Goal: Information Seeking & Learning: Find specific fact

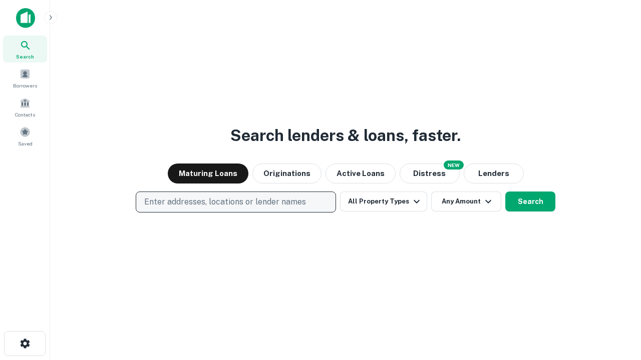
click at [235, 202] on p "Enter addresses, locations or lender names" at bounding box center [225, 202] width 162 height 12
type input "**********"
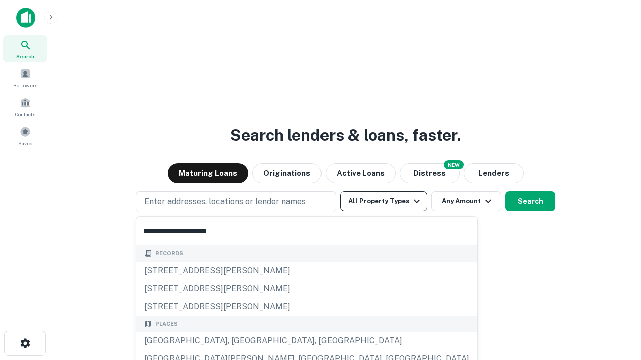
click at [239, 341] on div "Santa Monica, CA, USA" at bounding box center [306, 341] width 341 height 18
click at [383, 202] on button "All Property Types" at bounding box center [383, 202] width 87 height 20
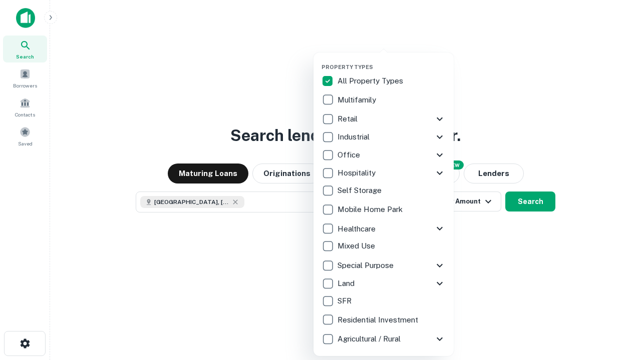
click at [391, 61] on button "button" at bounding box center [391, 61] width 140 height 1
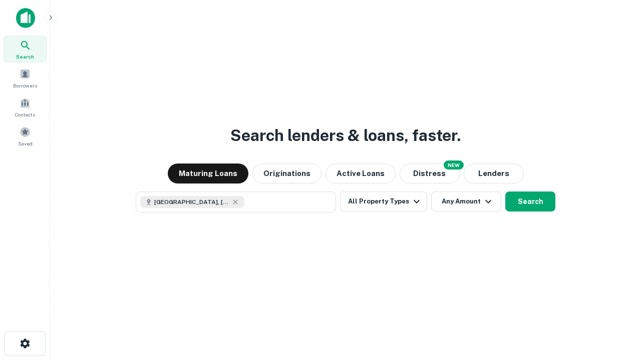
scroll to position [16, 0]
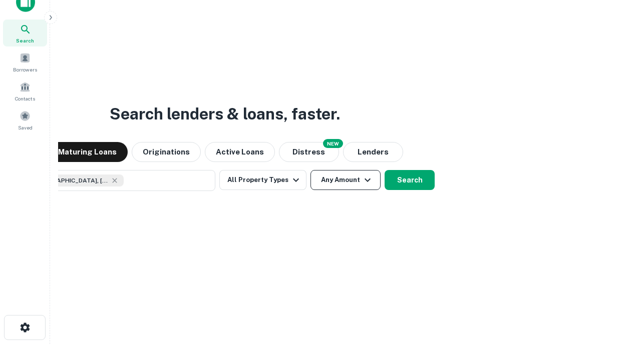
click at [310, 170] on button "Any Amount" at bounding box center [345, 180] width 70 height 20
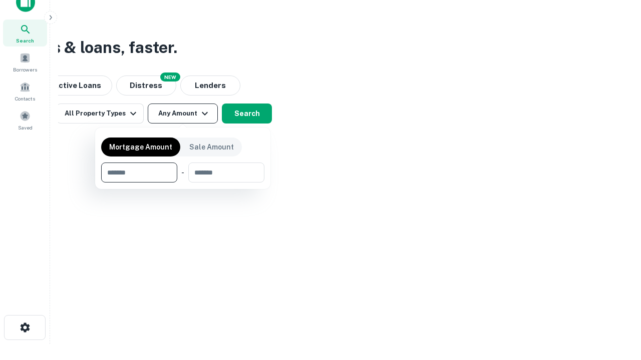
type input "*******"
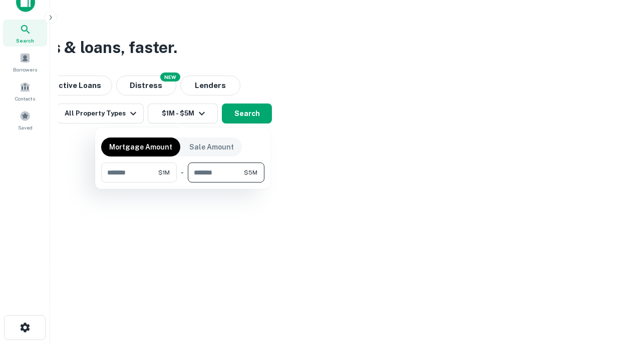
type input "*******"
click at [183, 183] on button "button" at bounding box center [182, 183] width 163 height 1
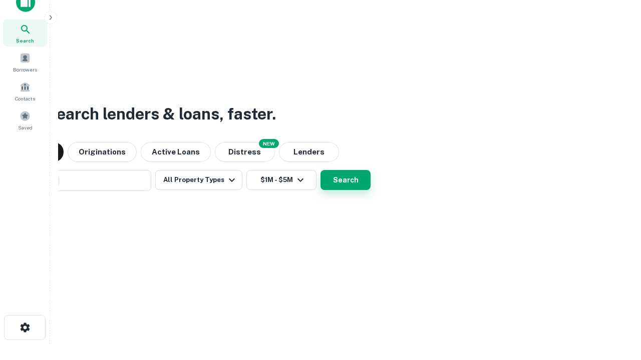
click at [320, 170] on button "Search" at bounding box center [345, 180] width 50 height 20
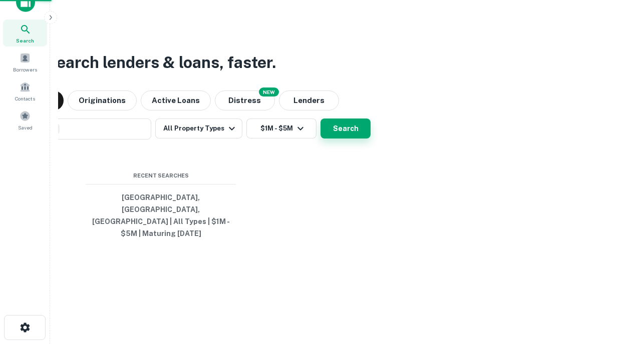
scroll to position [33, 283]
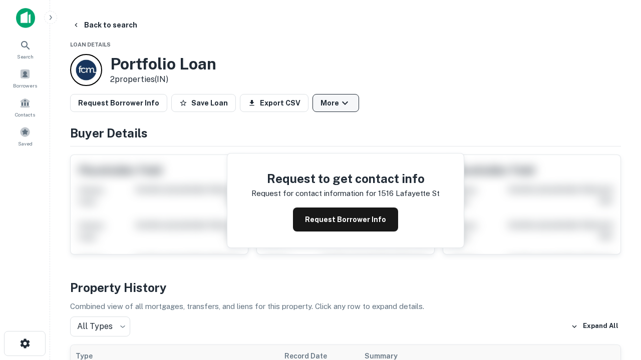
click at [335, 103] on button "More" at bounding box center [335, 103] width 47 height 18
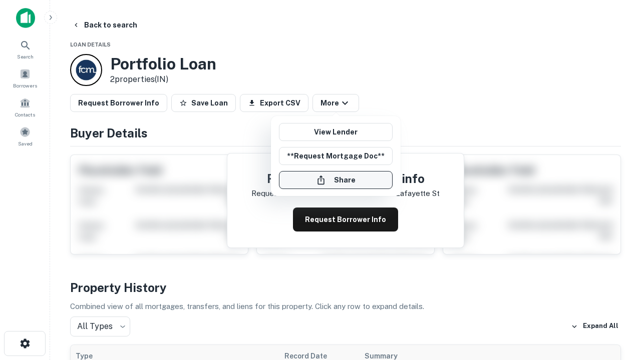
click at [335, 180] on button "Share" at bounding box center [336, 180] width 114 height 18
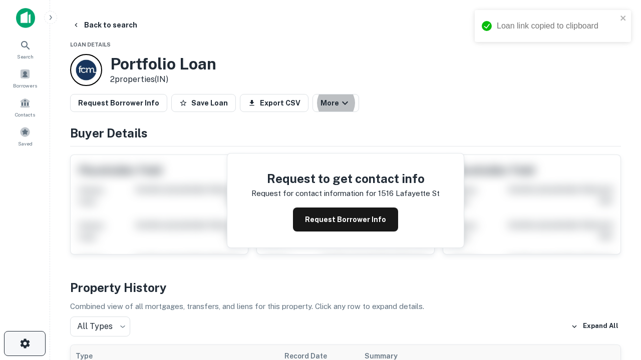
click at [25, 344] on icon "button" at bounding box center [25, 344] width 12 height 12
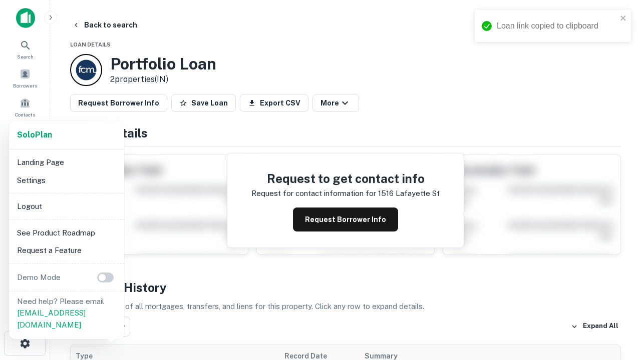
click at [66, 206] on li "Logout" at bounding box center [66, 207] width 107 height 18
